Goal: Information Seeking & Learning: Find specific fact

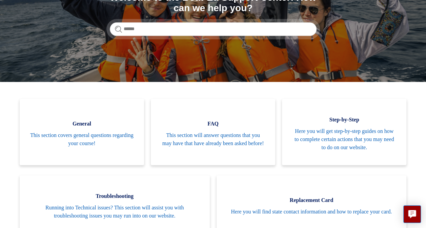
scroll to position [95, 0]
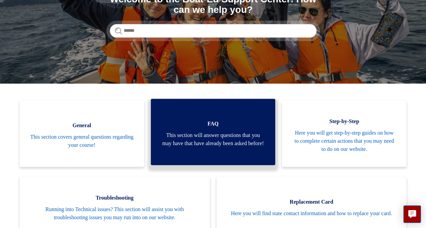
click at [191, 121] on span "FAQ" at bounding box center [213, 124] width 104 height 8
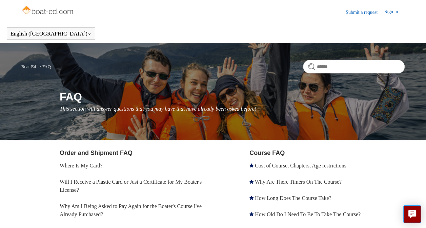
click at [88, 165] on link "Where Is My Card?" at bounding box center [81, 166] width 43 height 6
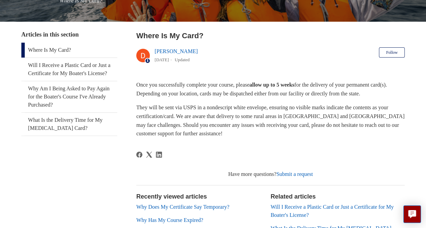
scroll to position [95, 0]
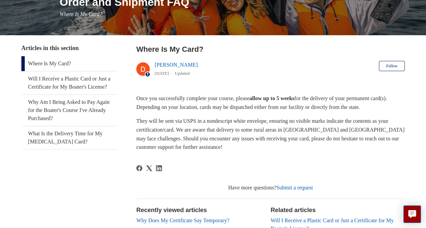
click at [260, 61] on header "Where Is My Card? [PERSON_NAME] [DATE] Updated Follow Not yet followed by anyone" at bounding box center [270, 62] width 268 height 37
